Goal: Transaction & Acquisition: Purchase product/service

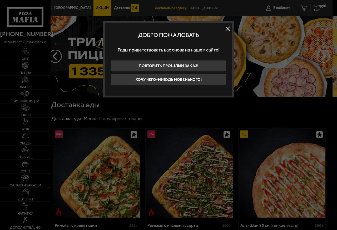
click at [228, 27] on button at bounding box center [228, 29] width 8 height 8
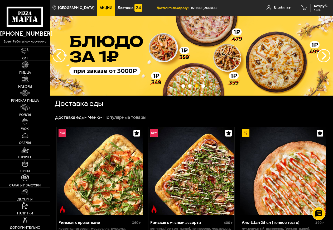
click at [23, 69] on link "Пицца" at bounding box center [25, 68] width 50 height 14
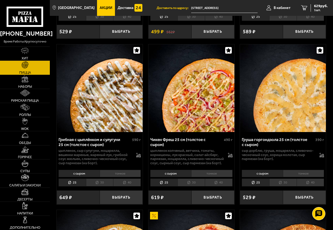
scroll to position [376, 0]
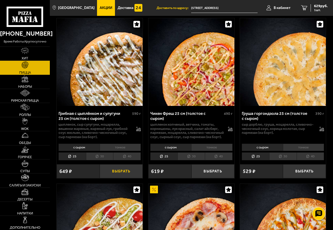
click at [118, 178] on button "Выбрать" at bounding box center [121, 171] width 43 height 14
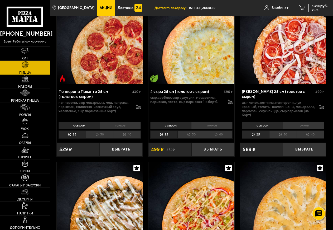
scroll to position [215, 0]
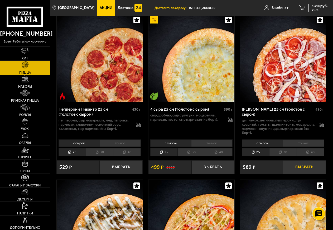
click at [290, 167] on button "Выбрать" at bounding box center [304, 167] width 43 height 14
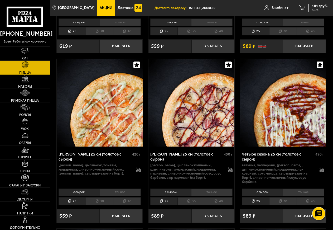
scroll to position [1021, 0]
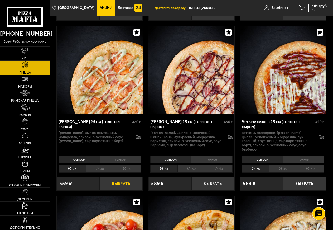
click at [117, 190] on button "Выбрать" at bounding box center [121, 183] width 43 height 14
click at [27, 111] on link "Роллы" at bounding box center [25, 110] width 50 height 14
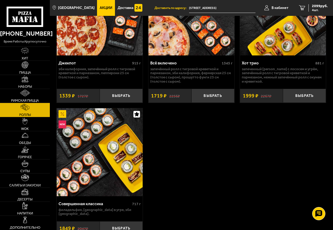
scroll to position [645, 0]
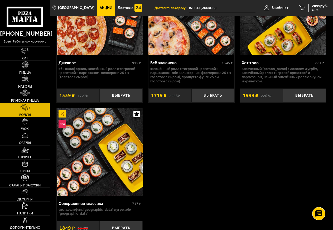
click at [26, 128] on span "WOK" at bounding box center [25, 128] width 8 height 3
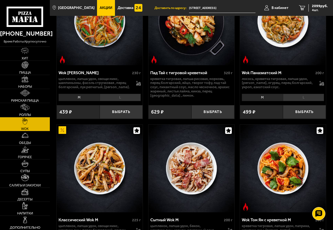
scroll to position [269, 0]
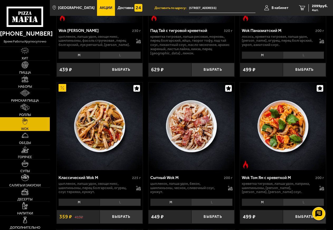
click at [120, 206] on li "L" at bounding box center [120, 201] width 41 height 7
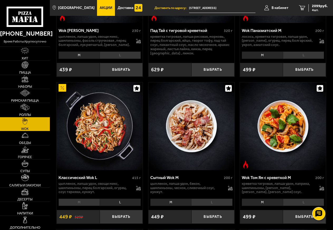
click at [83, 206] on li "M" at bounding box center [78, 201] width 41 height 7
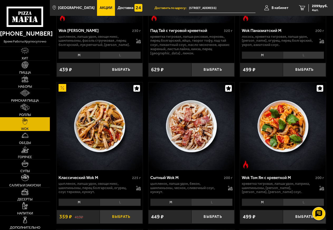
click at [115, 220] on button "Выбрать" at bounding box center [121, 216] width 43 height 14
click at [136, 221] on button "+" at bounding box center [135, 216] width 14 height 14
click at [104, 222] on button "−" at bounding box center [107, 216] width 14 height 14
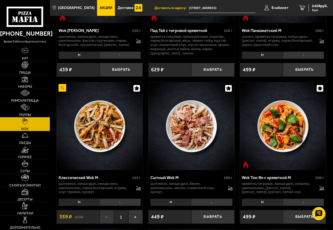
click at [104, 222] on button "−" at bounding box center [107, 216] width 14 height 14
click at [313, 8] on span "4 шт." at bounding box center [320, 9] width 16 height 3
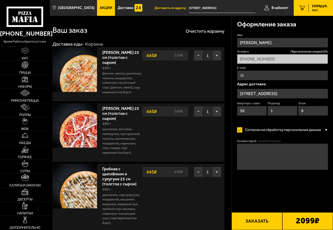
type input "[STREET_ADDRESS]"
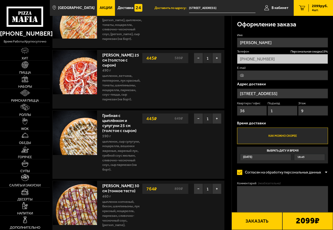
scroll to position [54, 0]
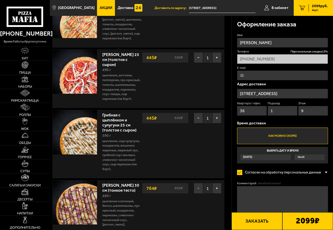
click at [198, 193] on button "−" at bounding box center [198, 188] width 9 height 11
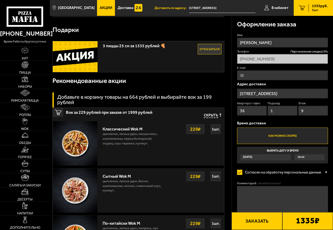
scroll to position [215, 0]
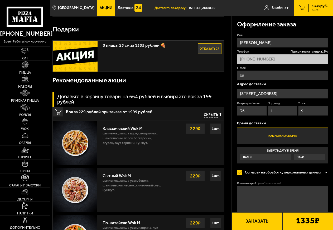
click at [193, 133] on strong "229 ₽" at bounding box center [195, 128] width 13 height 10
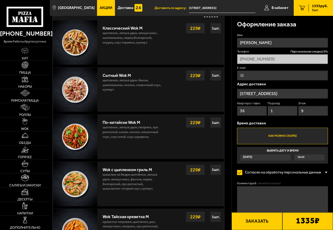
scroll to position [323, 0]
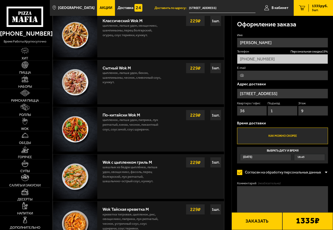
click at [109, 40] on p "цыпленок, лапша удон, овощи микс, шампиньоны, перец болгарский, огурец, соус те…" at bounding box center [132, 31] width 59 height 17
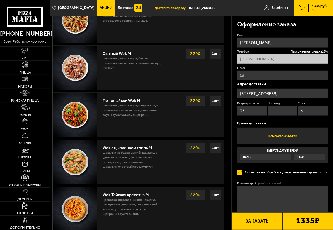
scroll to position [242, 0]
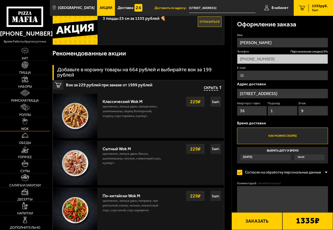
click at [27, 124] on img at bounding box center [25, 121] width 6 height 7
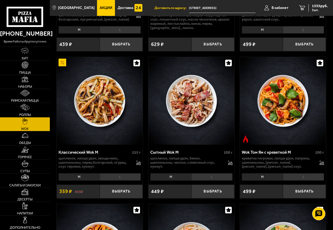
scroll to position [296, 0]
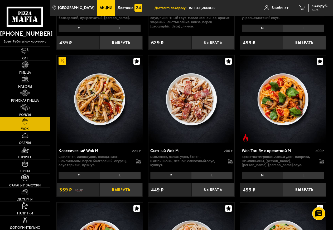
click at [111, 193] on button "Выбрать" at bounding box center [121, 190] width 43 height 14
click at [135, 194] on button "+" at bounding box center [135, 190] width 14 height 14
click at [318, 7] on span "2412 руб." at bounding box center [320, 6] width 16 height 4
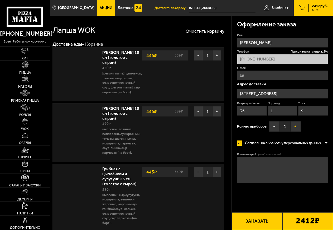
type input "[STREET_ADDRESS]"
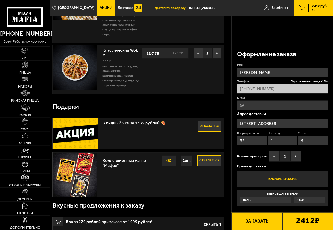
scroll to position [188, 0]
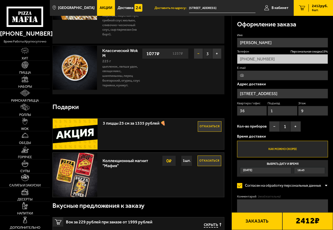
click at [197, 59] on button "−" at bounding box center [198, 53] width 9 height 11
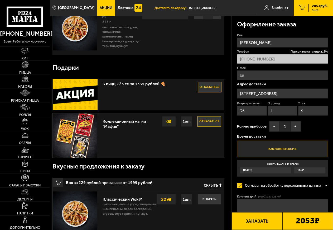
scroll to position [215, 0]
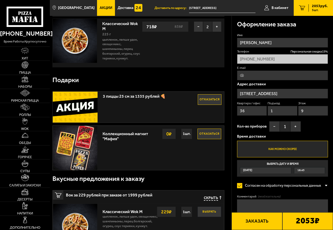
click at [211, 217] on button "Выбрать" at bounding box center [209, 211] width 24 height 11
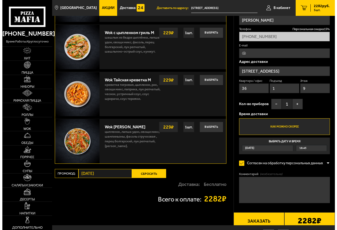
scroll to position [564, 0]
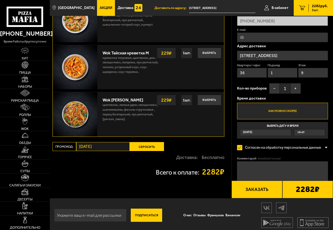
click at [259, 198] on button "Заказать" at bounding box center [256, 189] width 51 height 18
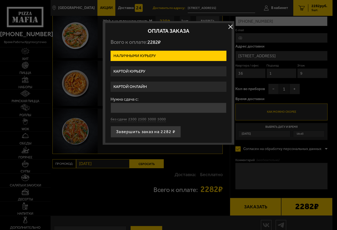
click at [142, 71] on label "Картой курьеру" at bounding box center [169, 71] width 116 height 10
click at [0, 0] on input "Картой курьеру" at bounding box center [0, 0] width 0 height 0
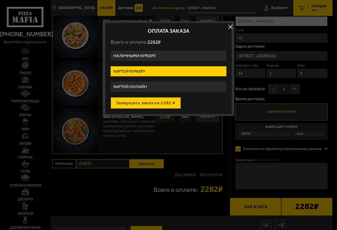
click at [142, 103] on button "Завершить заказ на 2282 ₽" at bounding box center [146, 103] width 70 height 12
